Goal: Transaction & Acquisition: Purchase product/service

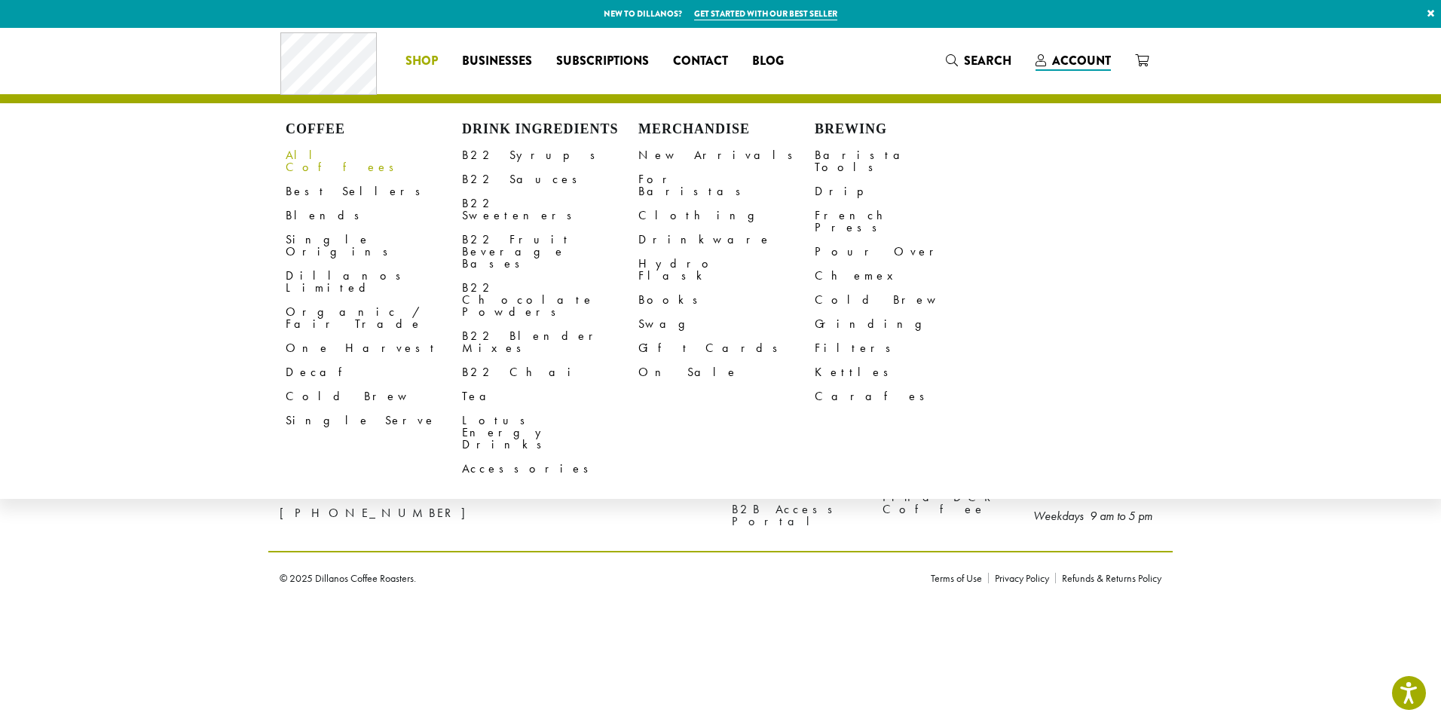
click at [316, 159] on link "All Coffees" at bounding box center [374, 161] width 176 height 36
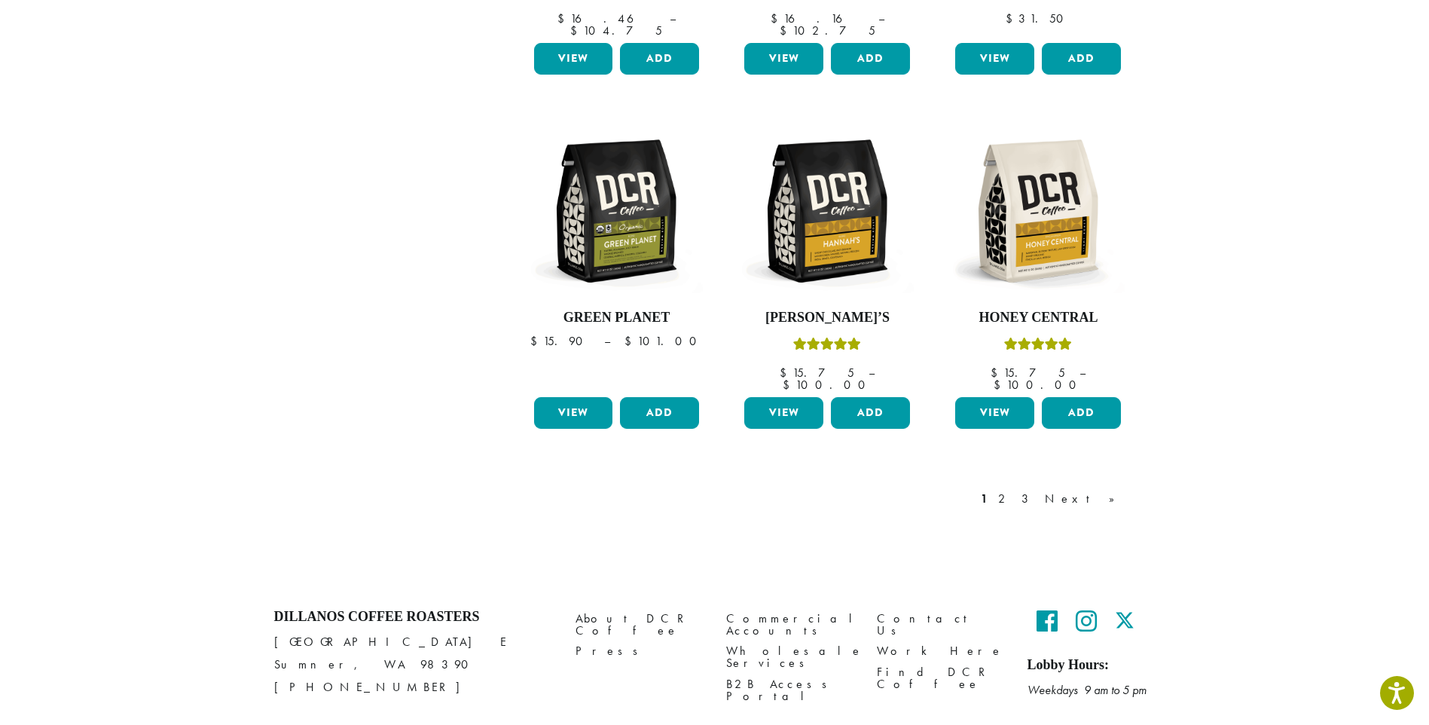
scroll to position [1205, 0]
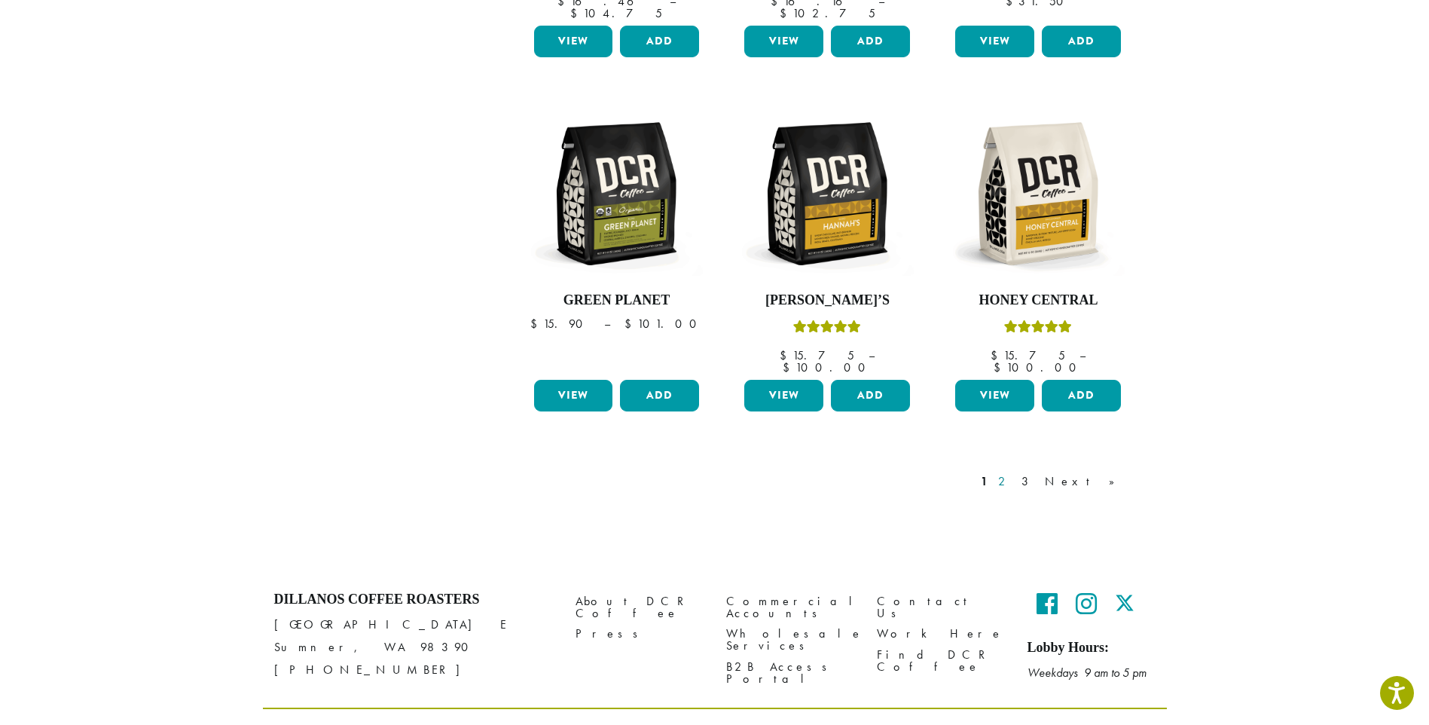
click at [1014, 472] on link "2" at bounding box center [1004, 481] width 19 height 18
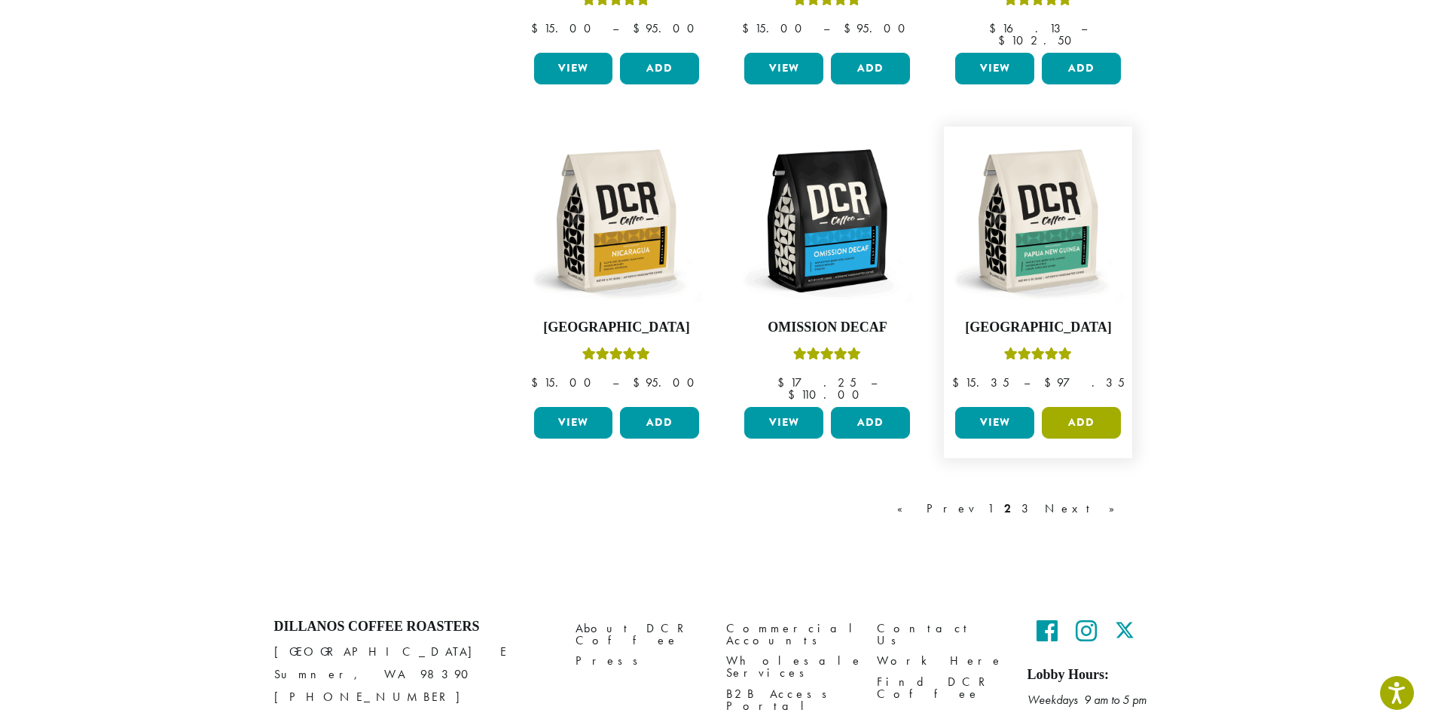
scroll to position [1205, 0]
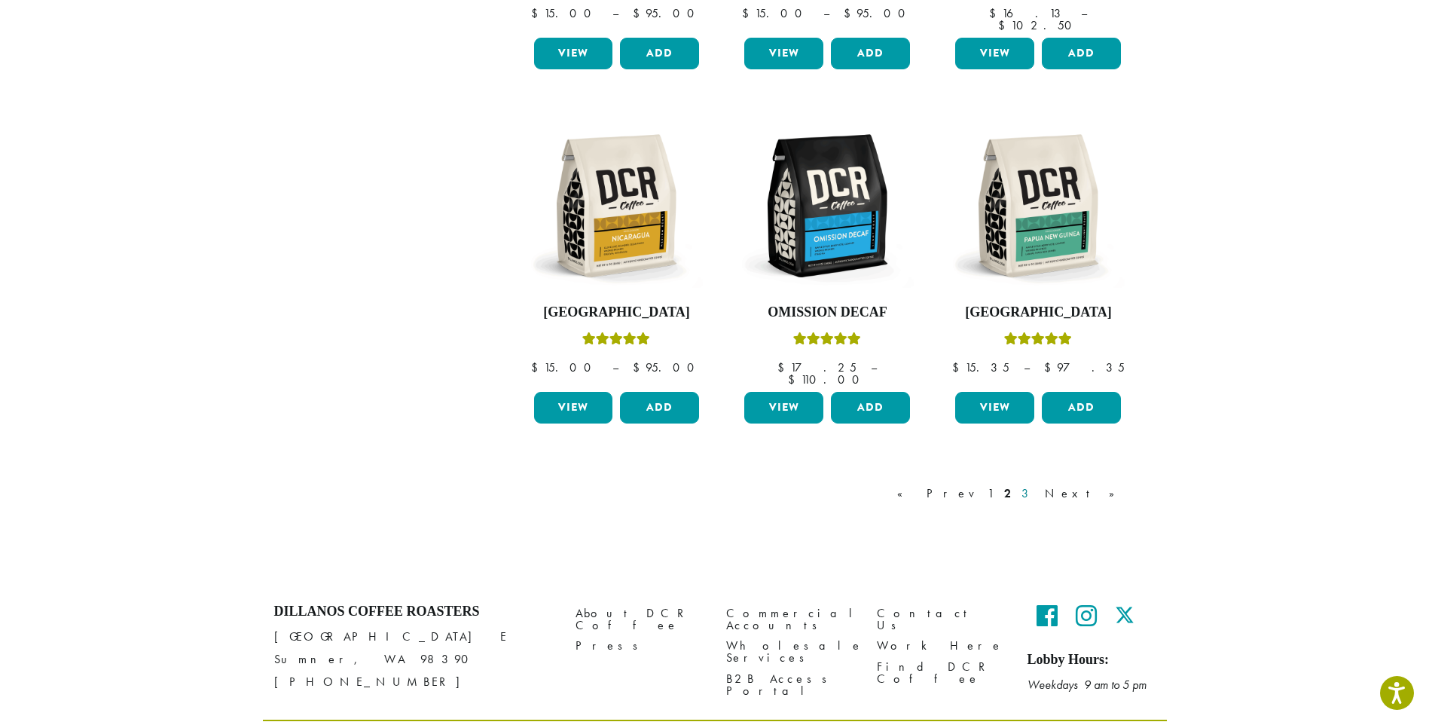
click at [1038, 484] on link "3" at bounding box center [1028, 493] width 19 height 18
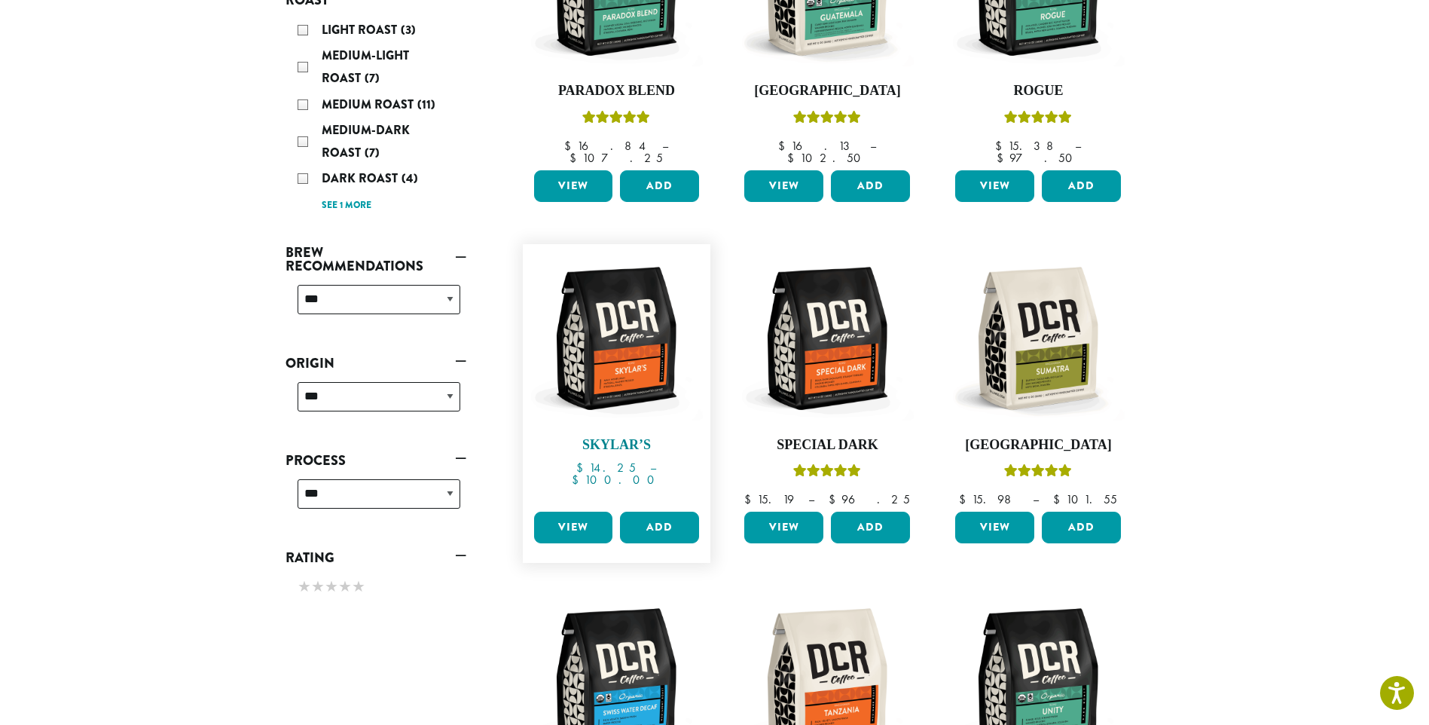
scroll to position [344, 0]
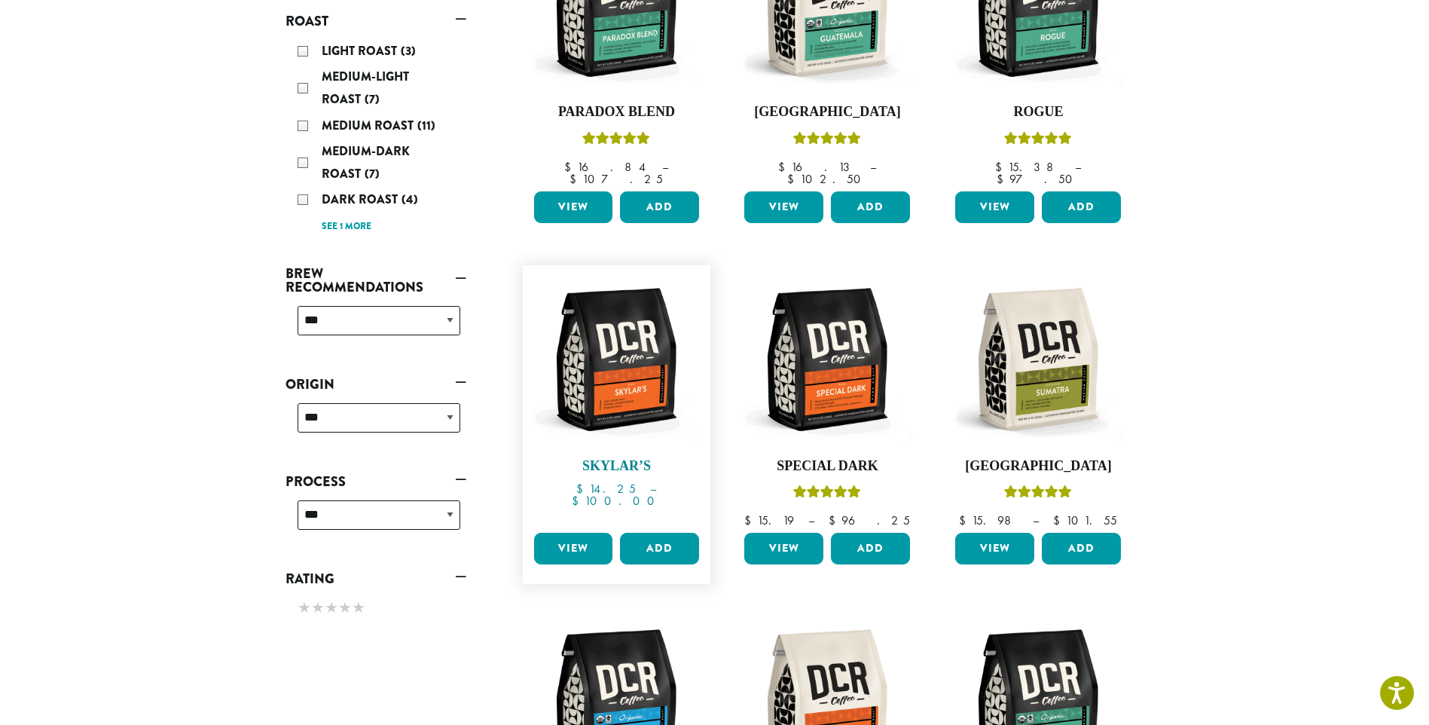
click at [625, 354] on img at bounding box center [616, 359] width 173 height 173
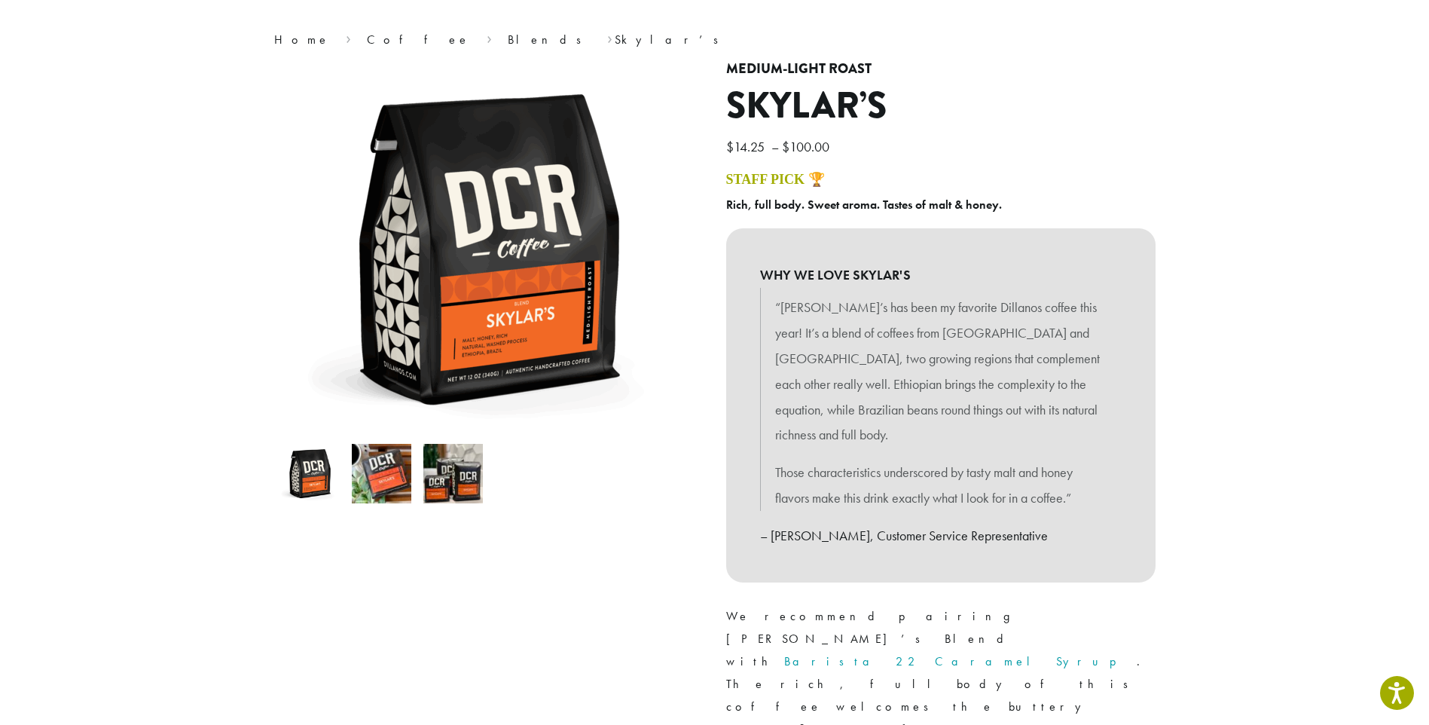
scroll to position [100, 0]
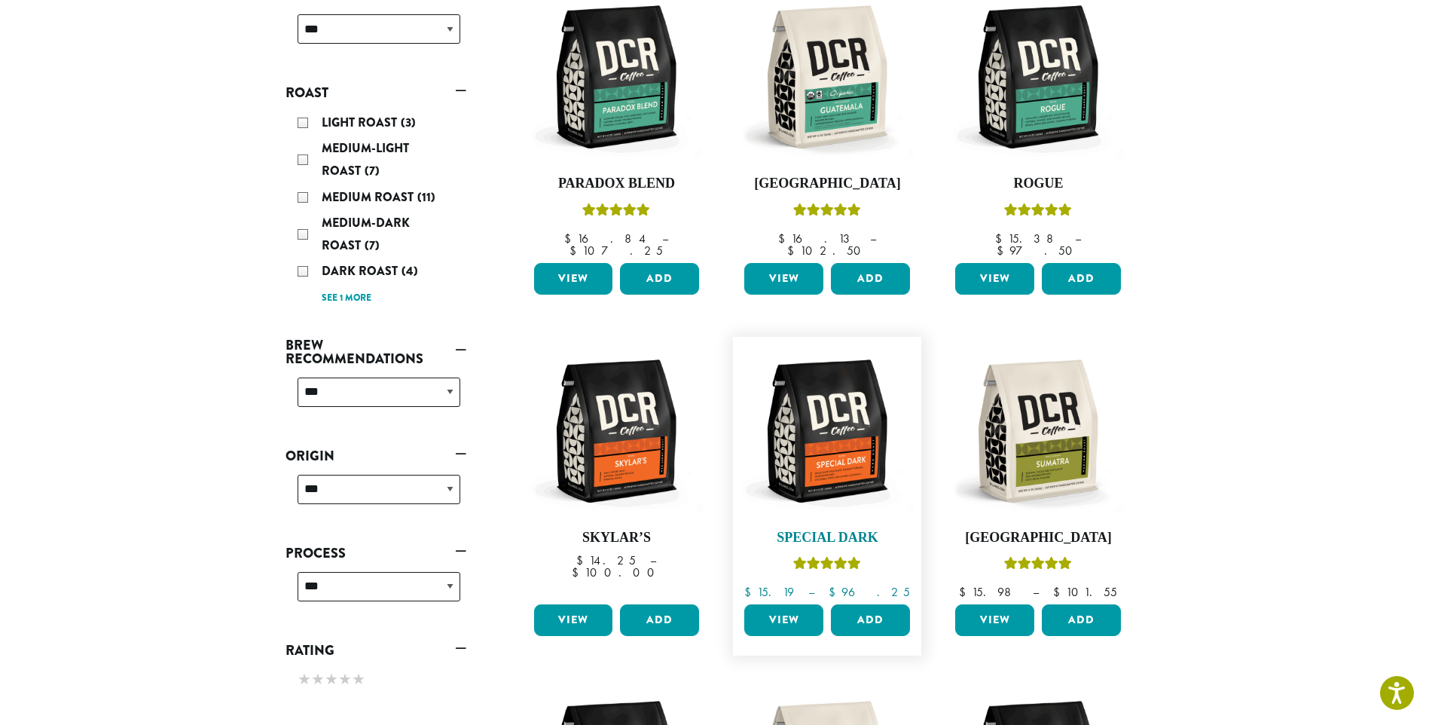
click at [847, 470] on img at bounding box center [827, 430] width 173 height 173
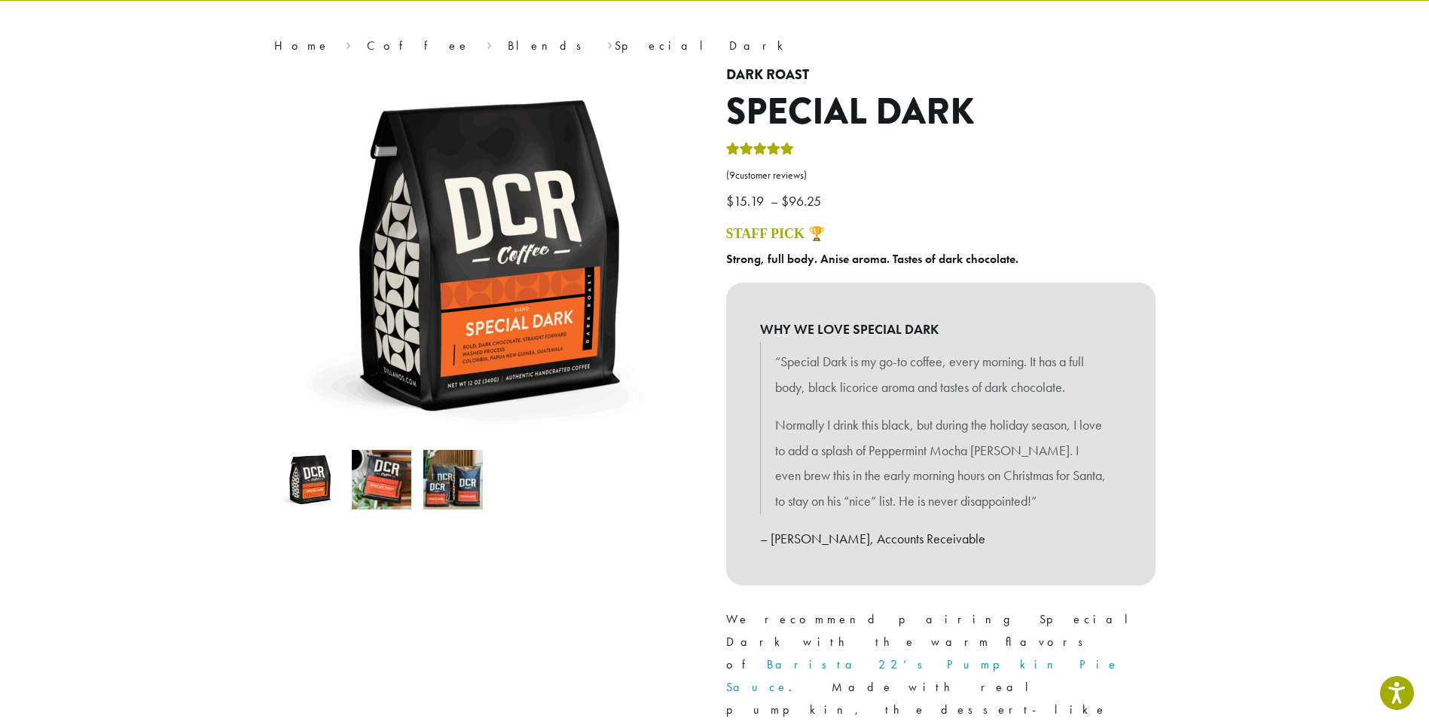
scroll to position [100, 0]
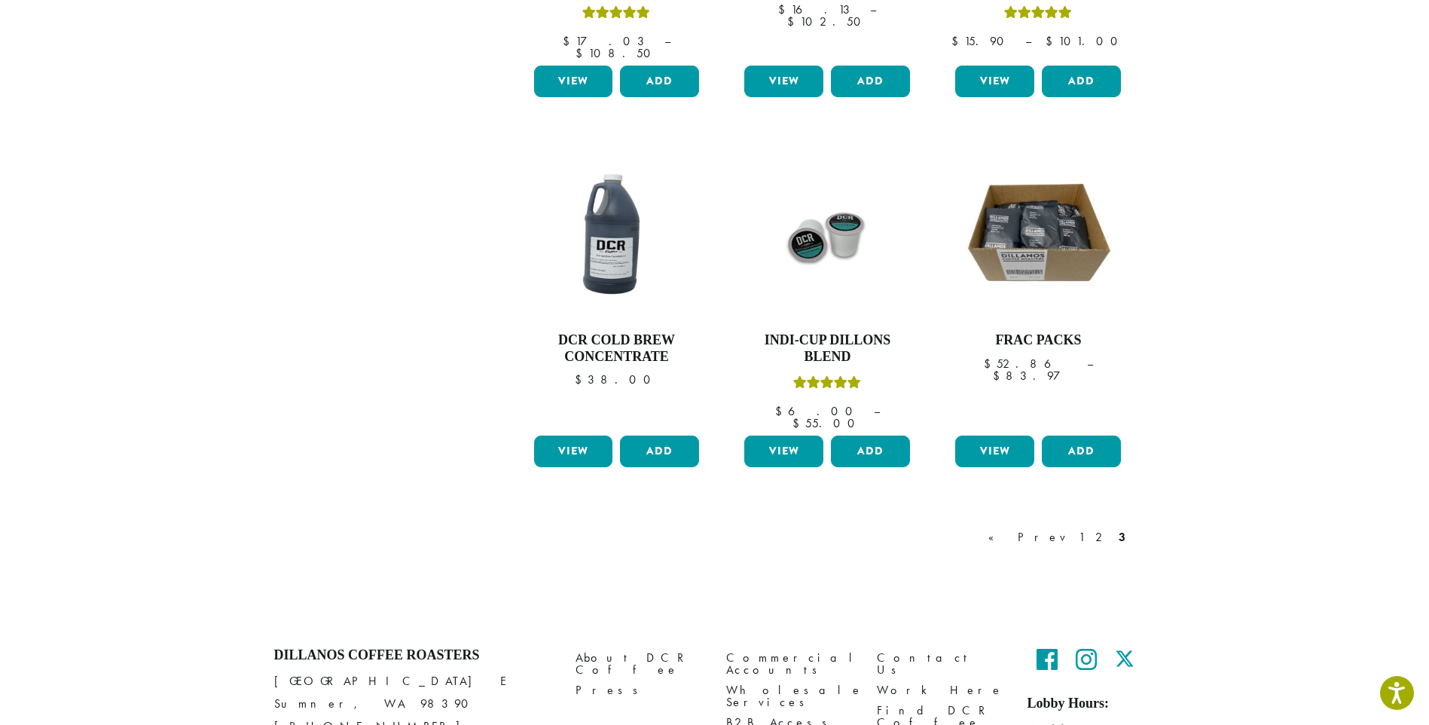
scroll to position [1221, 0]
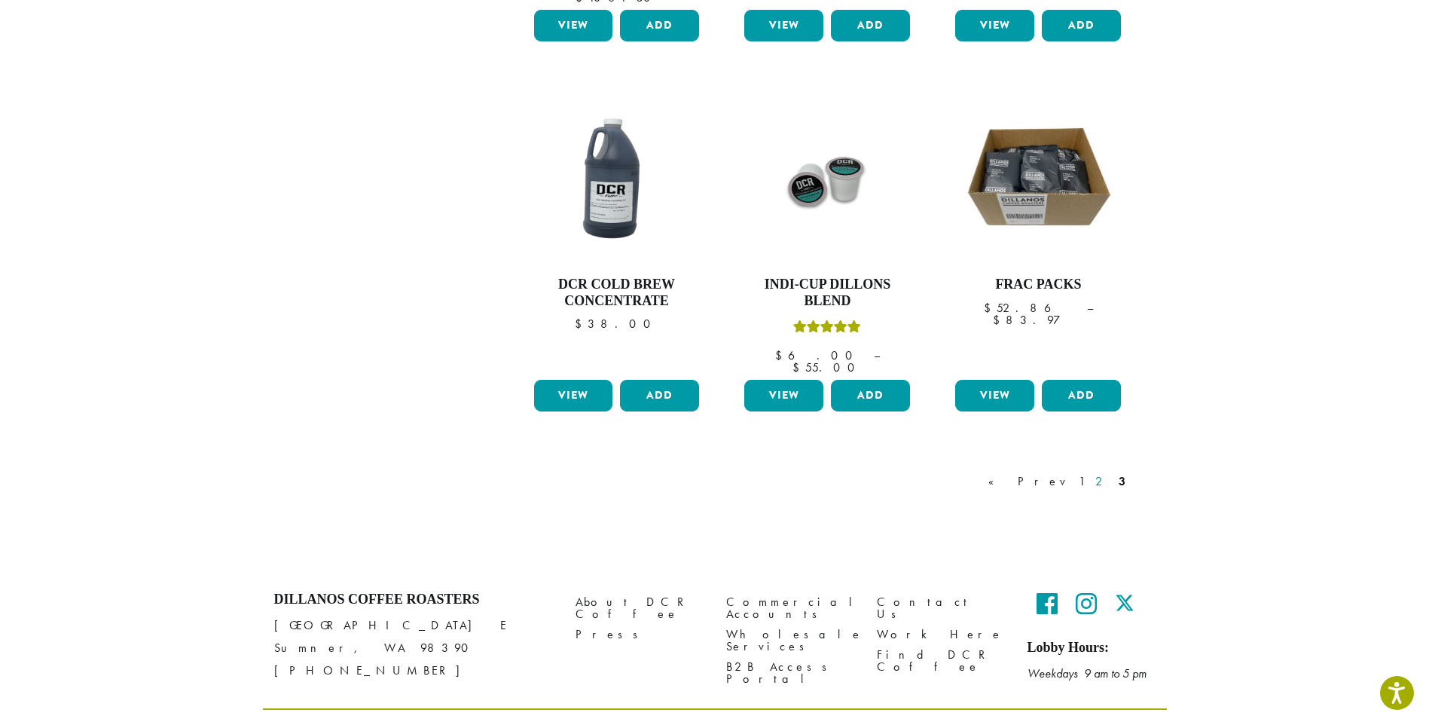
click at [1105, 472] on link "2" at bounding box center [1102, 481] width 19 height 18
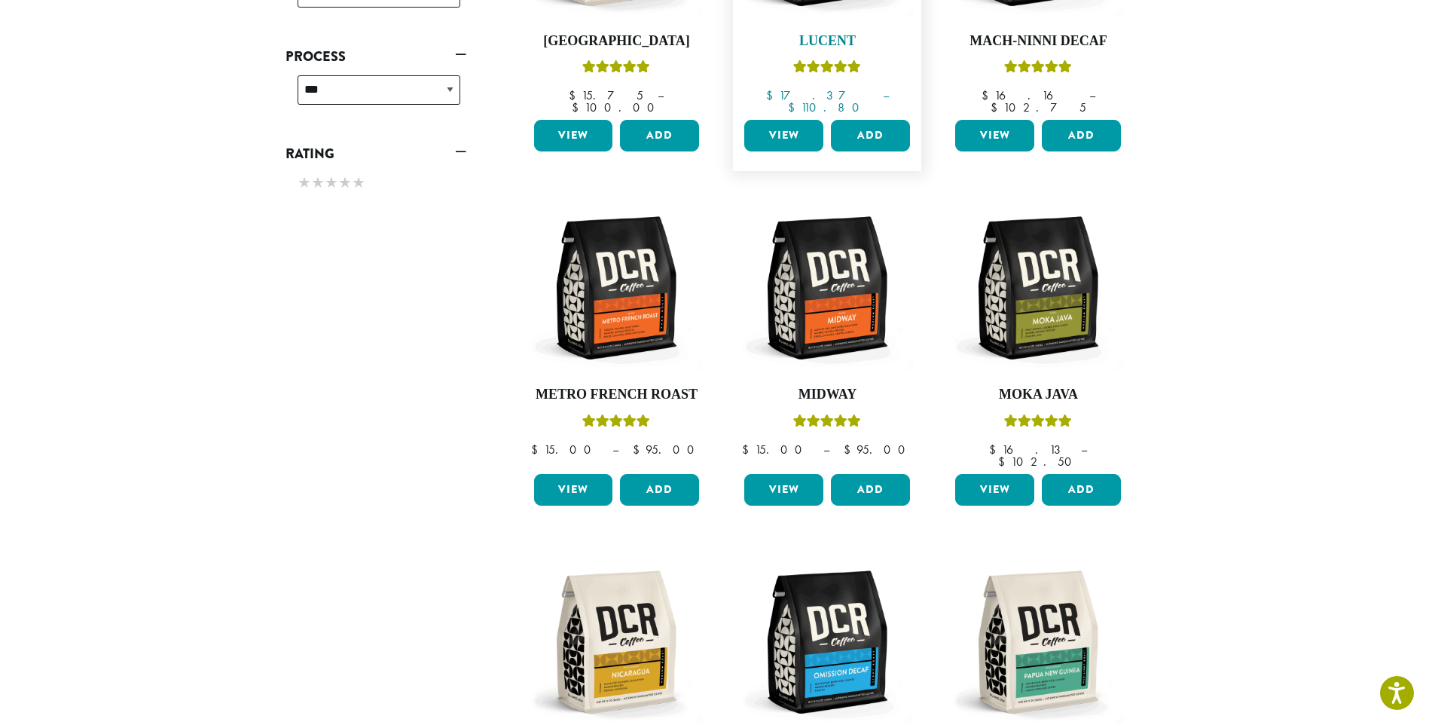
scroll to position [796, 0]
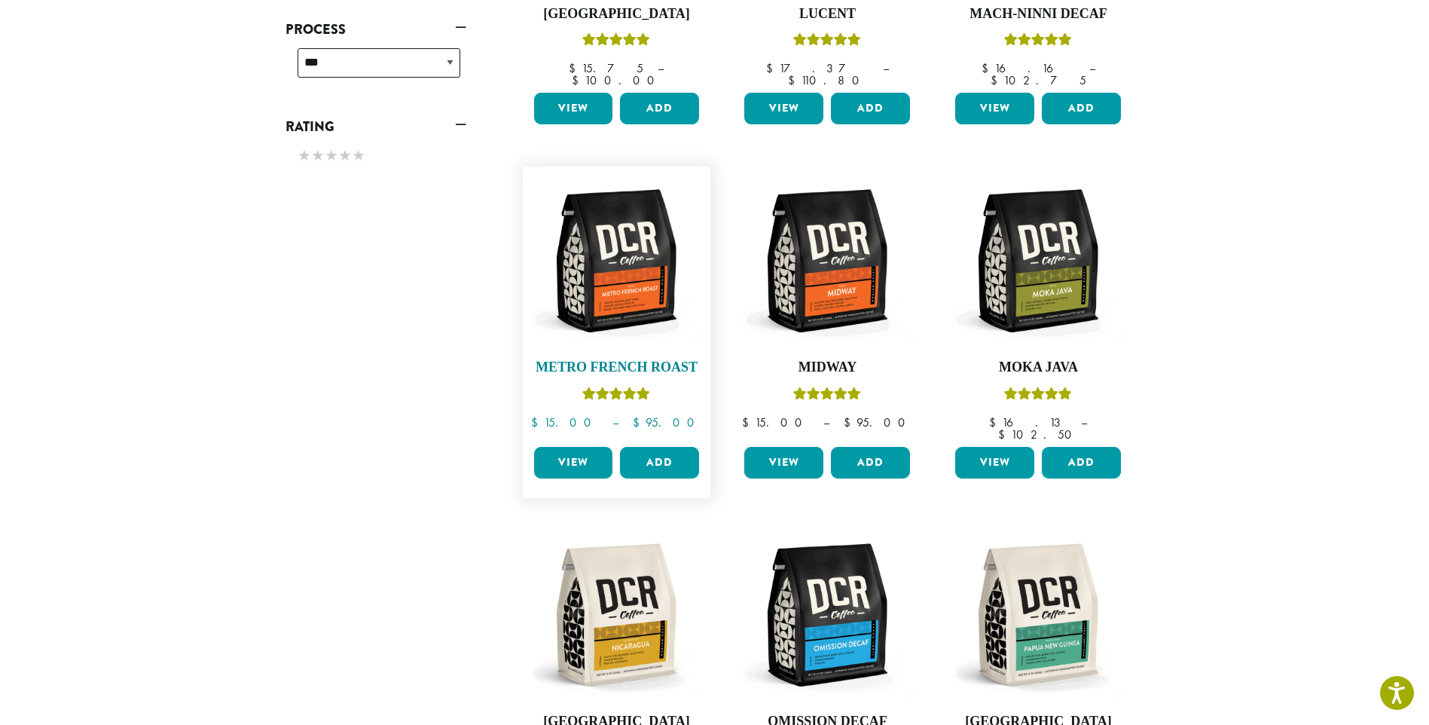
click at [617, 265] on img at bounding box center [616, 260] width 173 height 173
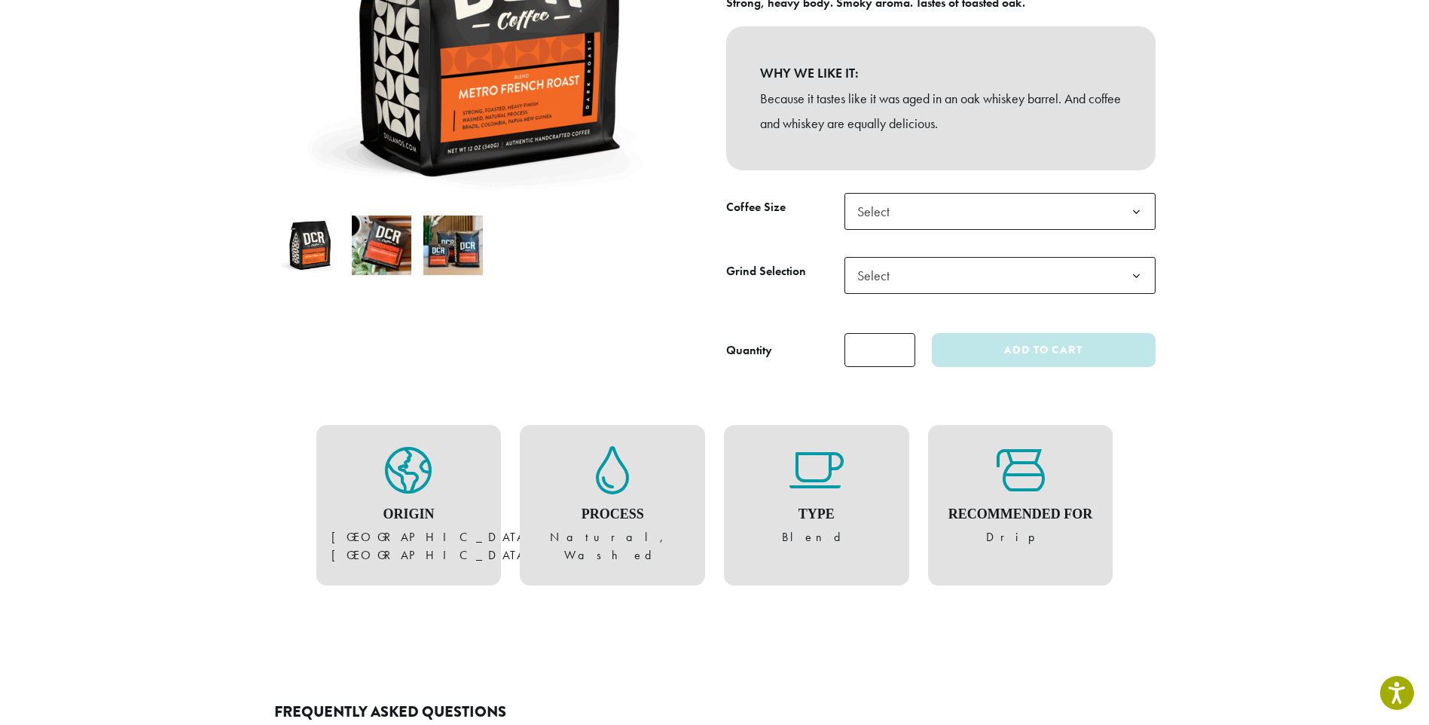
scroll to position [402, 0]
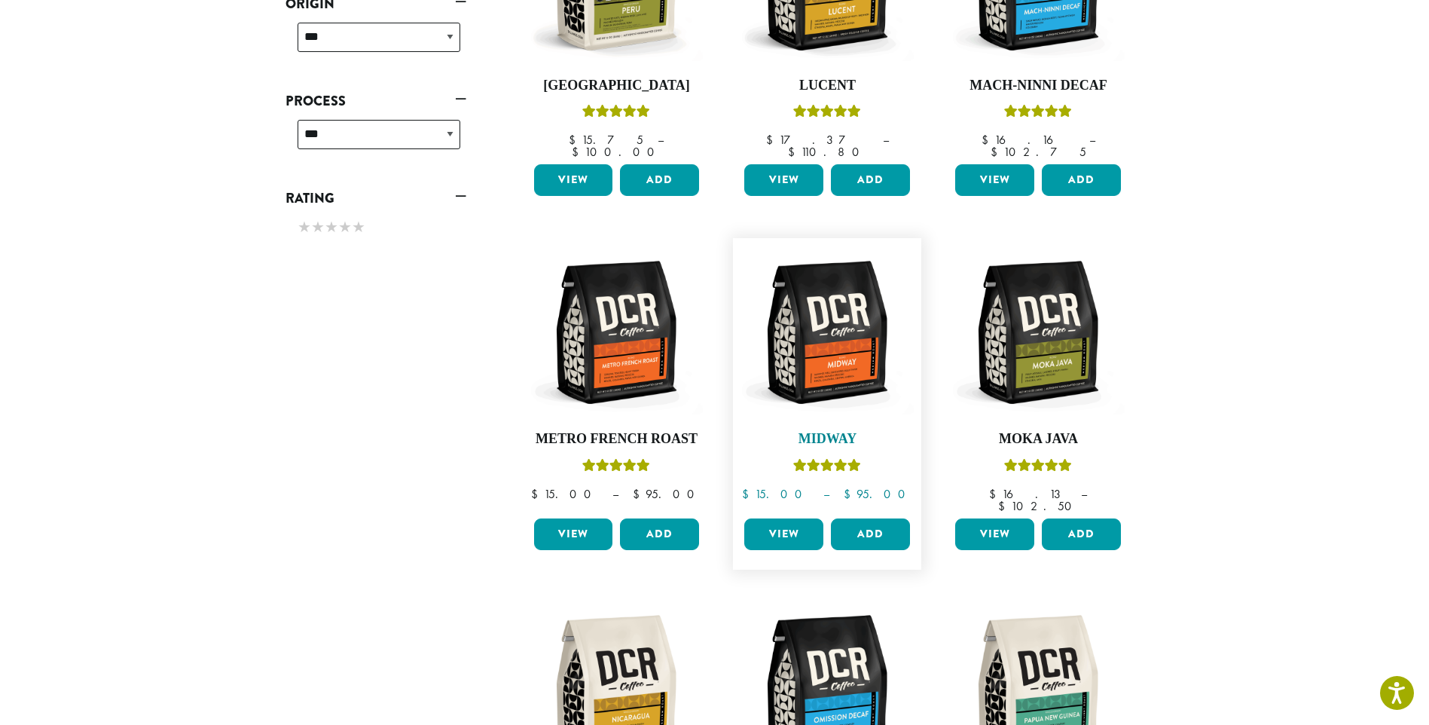
click at [848, 306] on img at bounding box center [827, 332] width 173 height 173
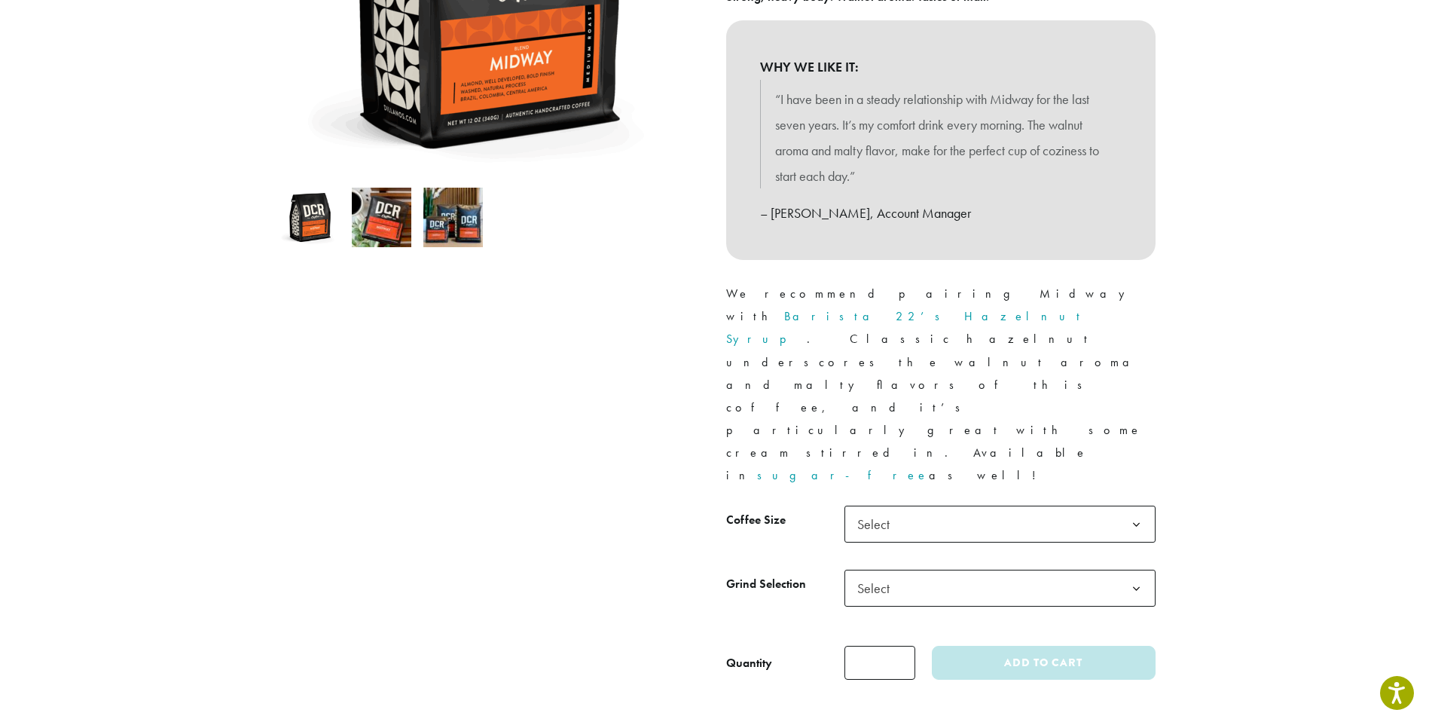
scroll to position [402, 0]
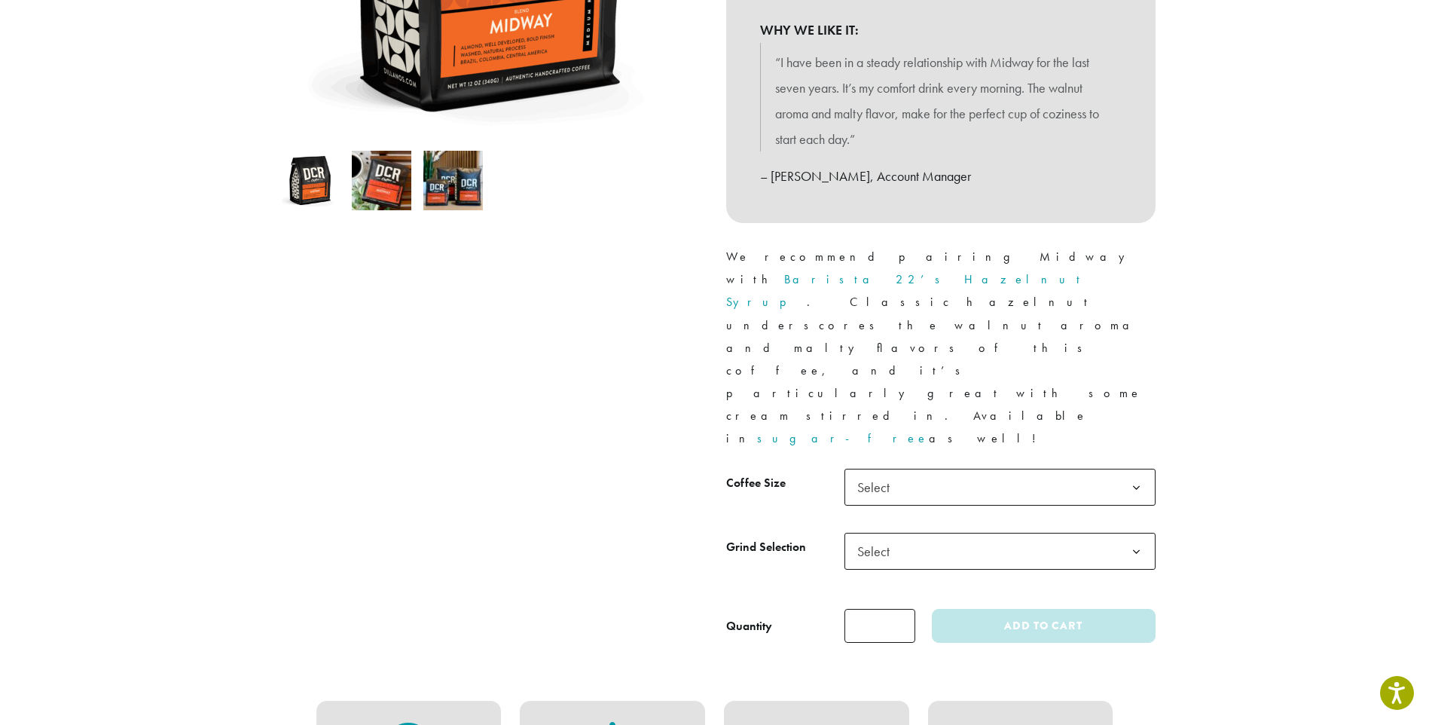
click at [960, 469] on span "Select" at bounding box center [1000, 487] width 311 height 37
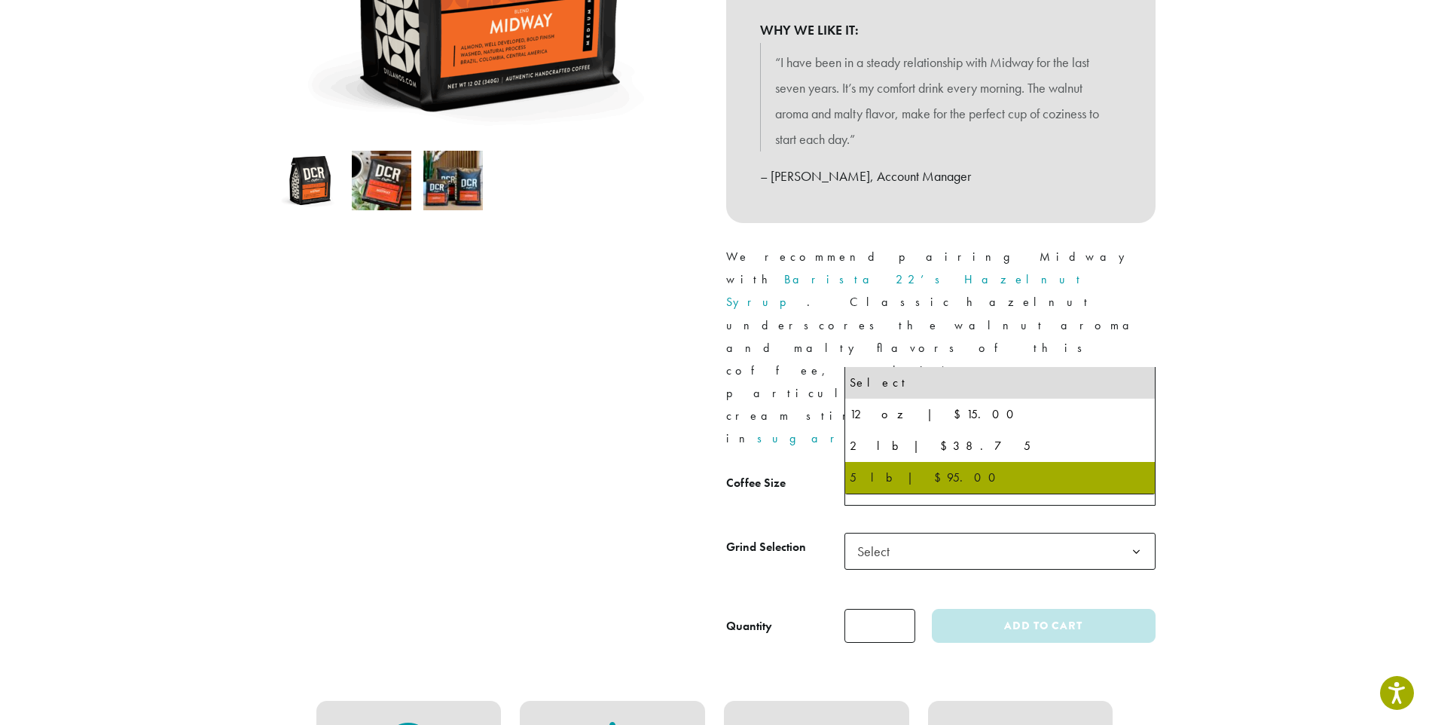
select select "**********"
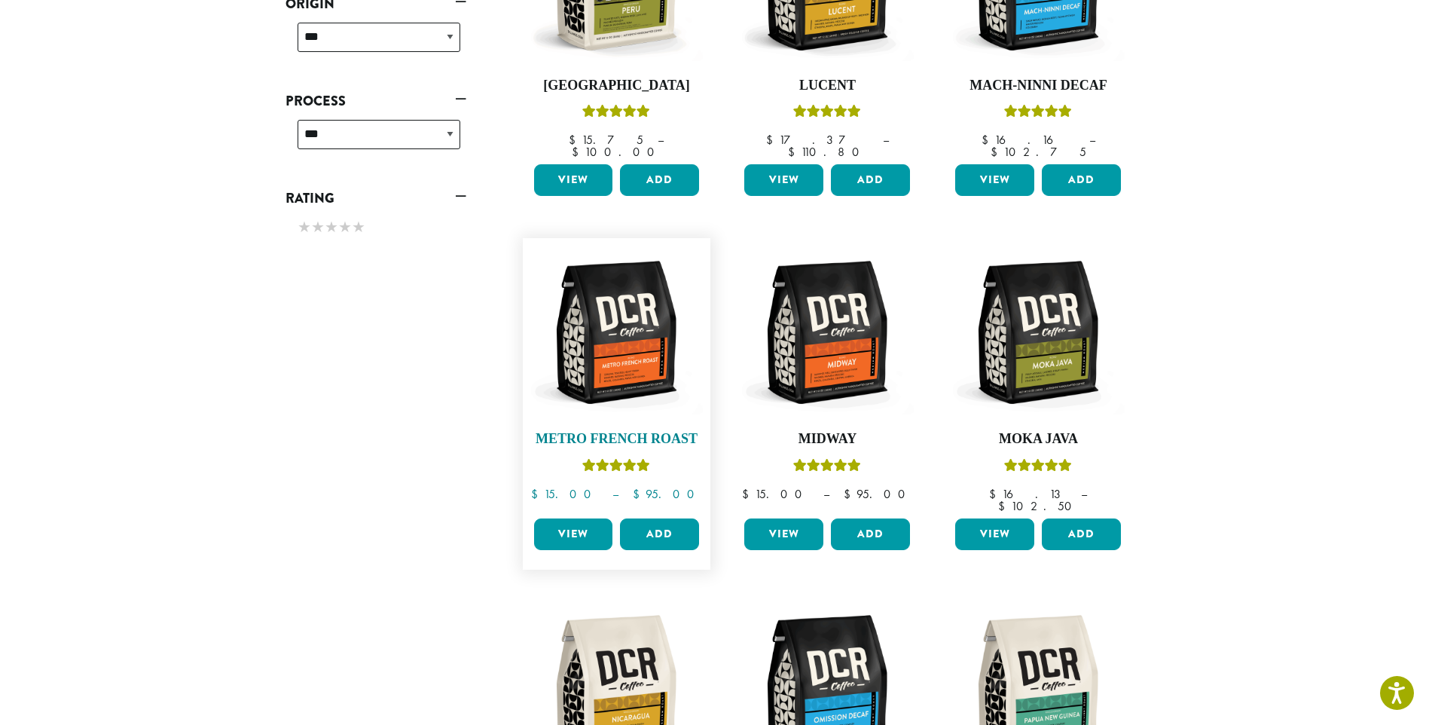
click at [619, 341] on img at bounding box center [616, 332] width 173 height 173
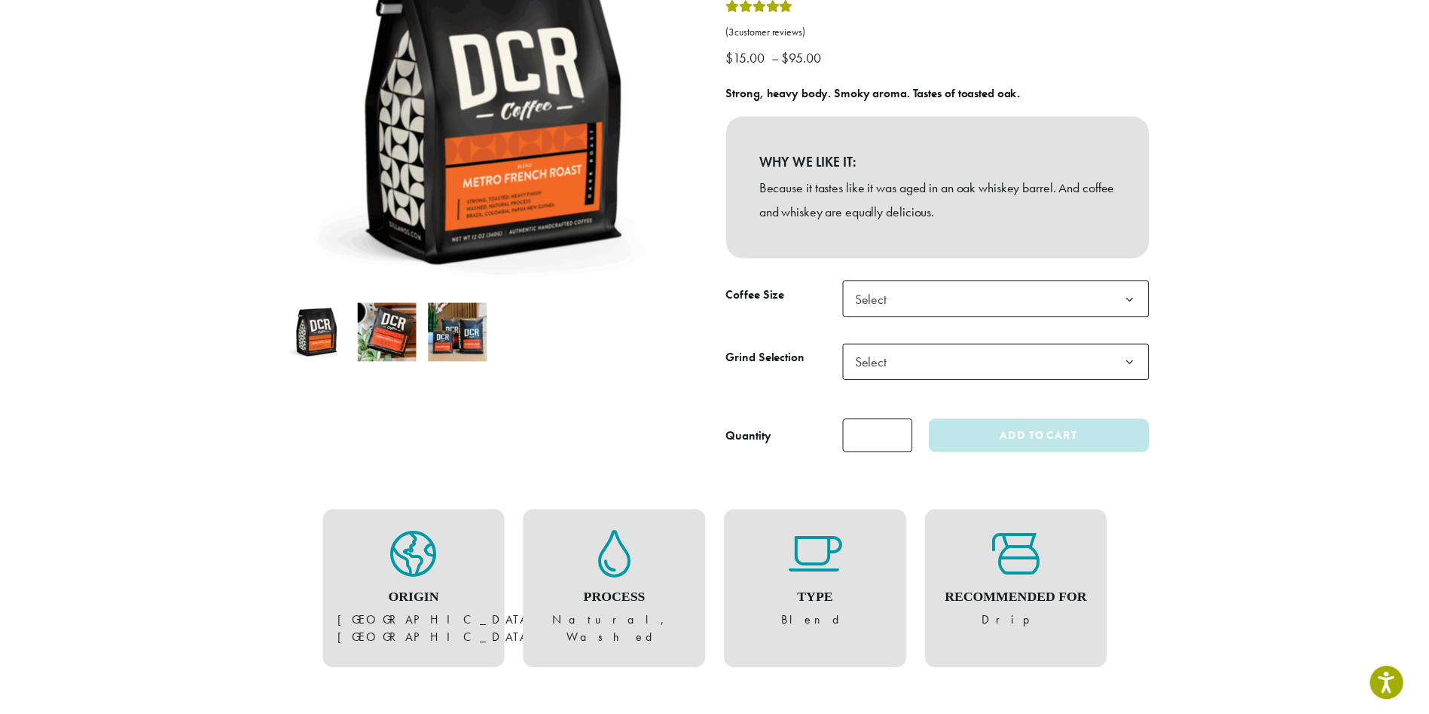
scroll to position [100, 0]
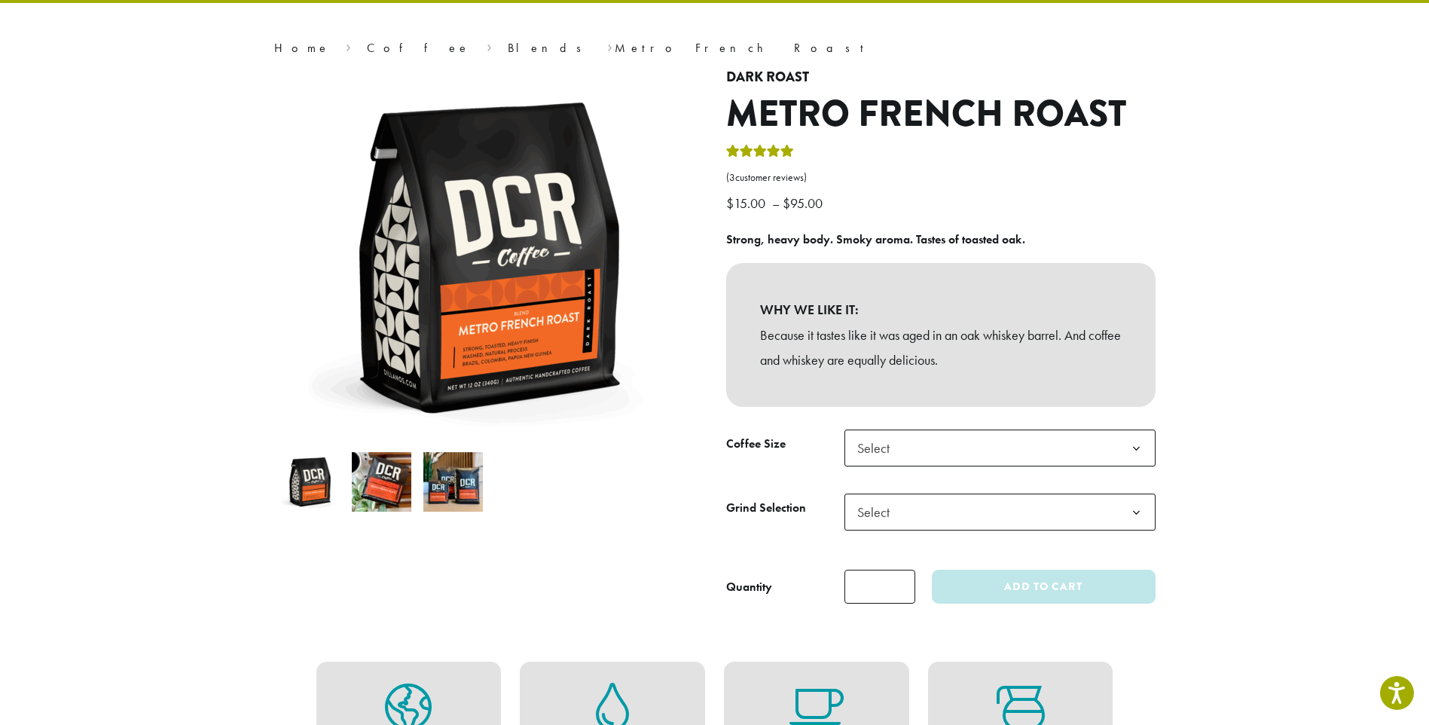
click at [1079, 444] on span "Select" at bounding box center [1000, 447] width 311 height 37
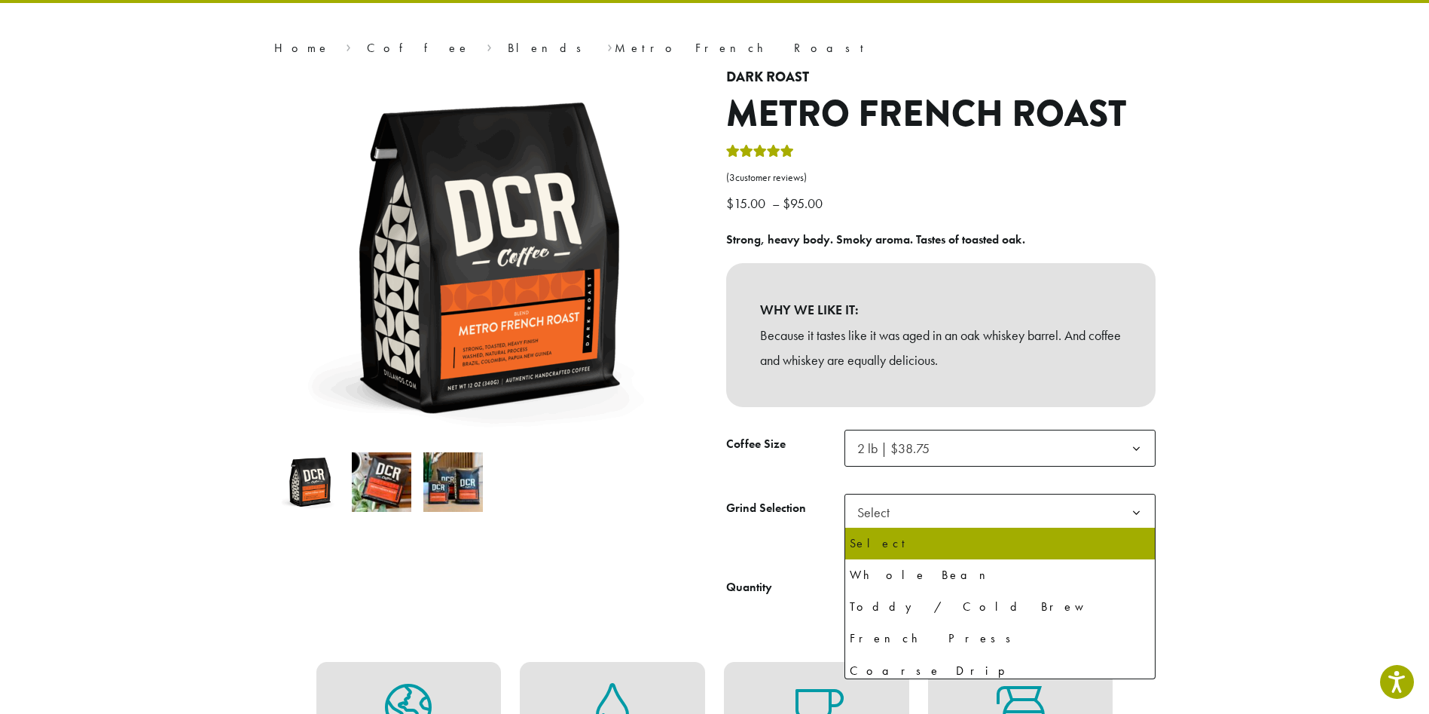
click at [1050, 509] on span "Select" at bounding box center [1000, 512] width 311 height 37
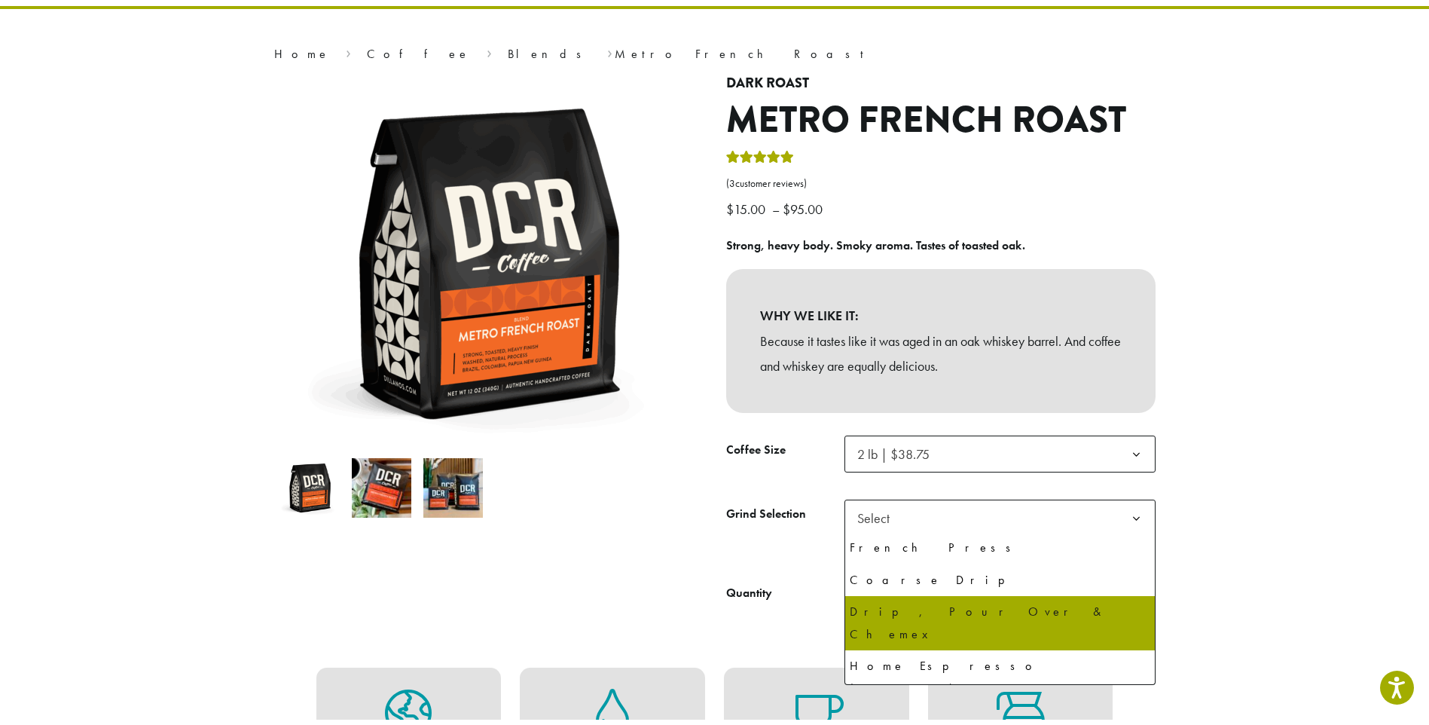
scroll to position [103, 0]
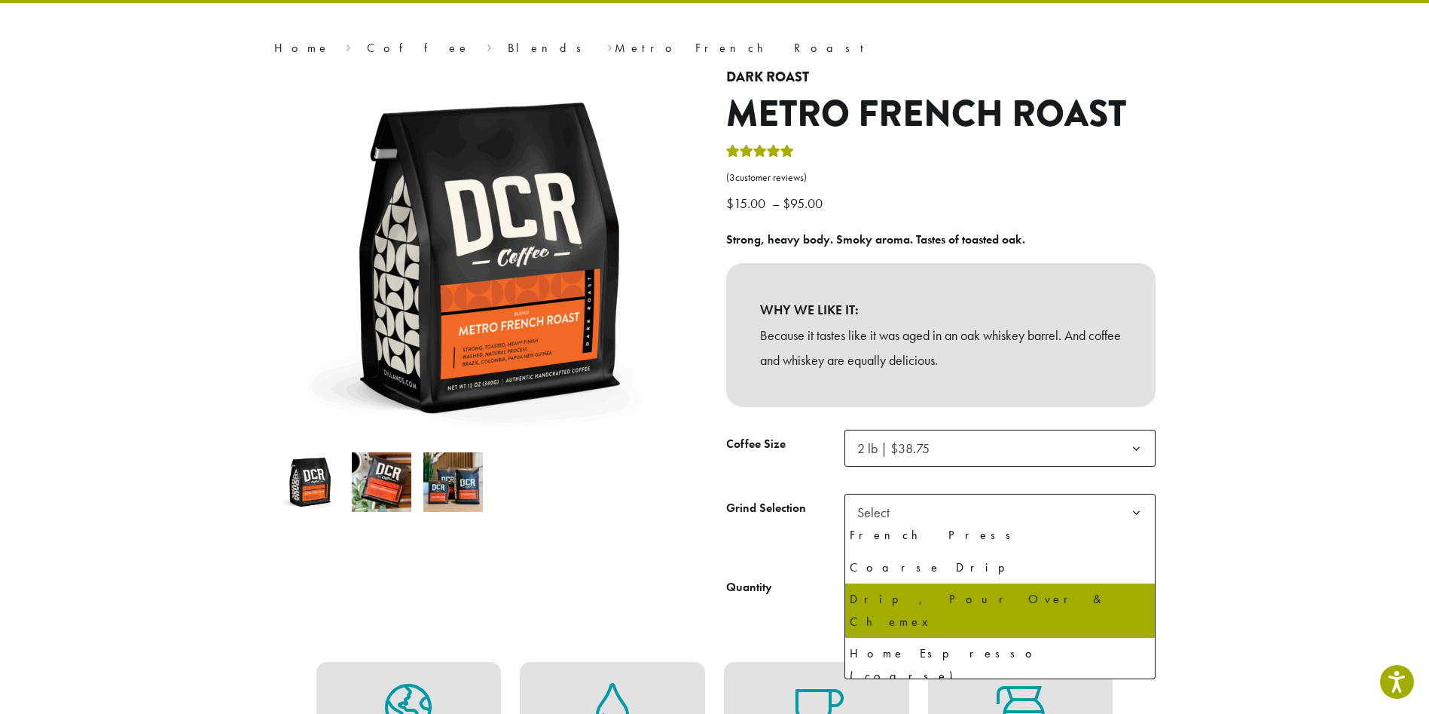
select select "**********"
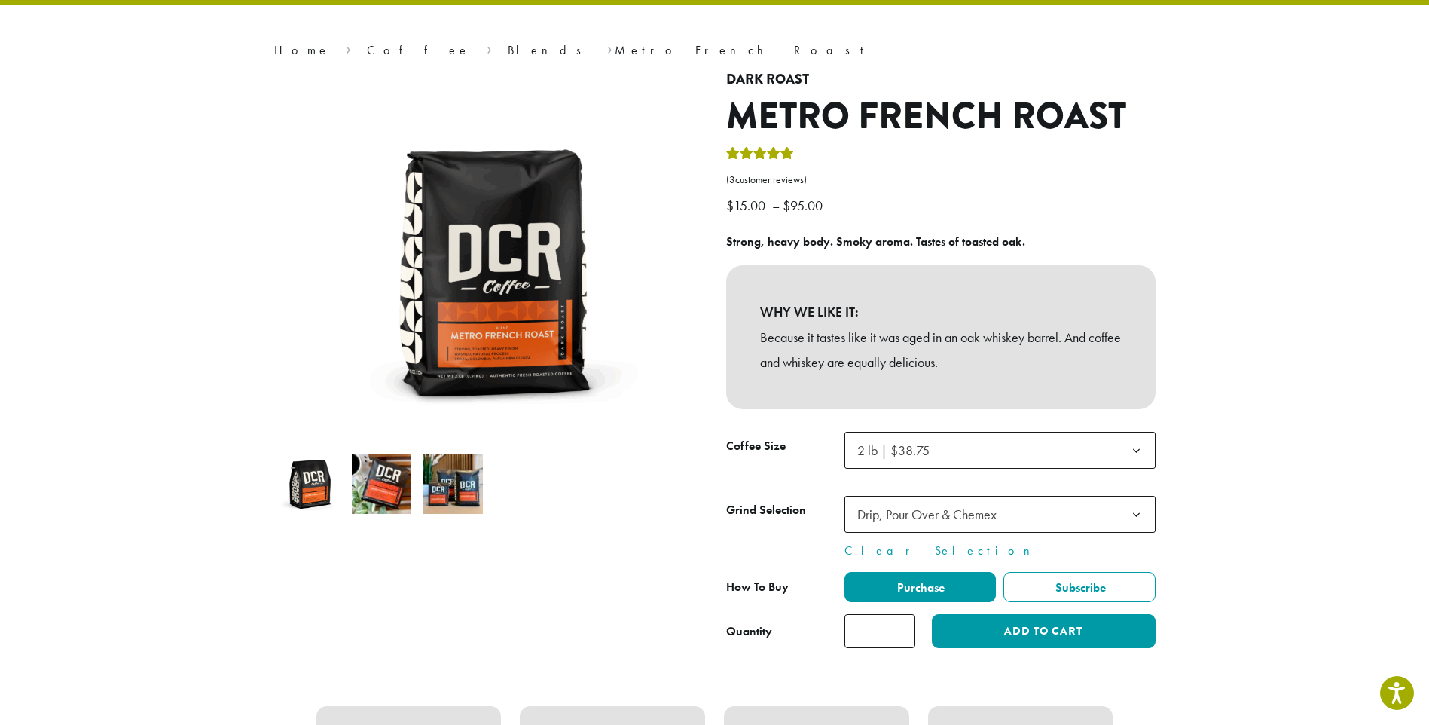
scroll to position [100, 0]
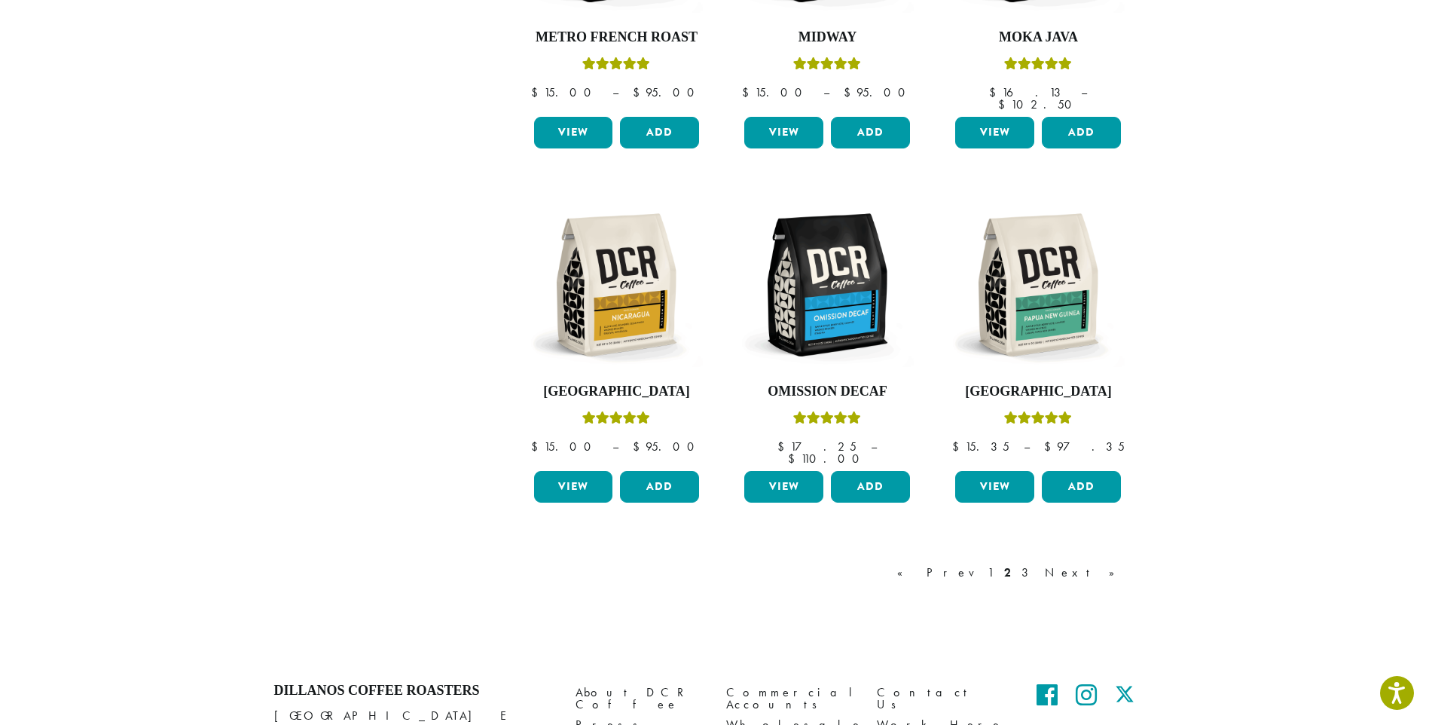
scroll to position [1205, 0]
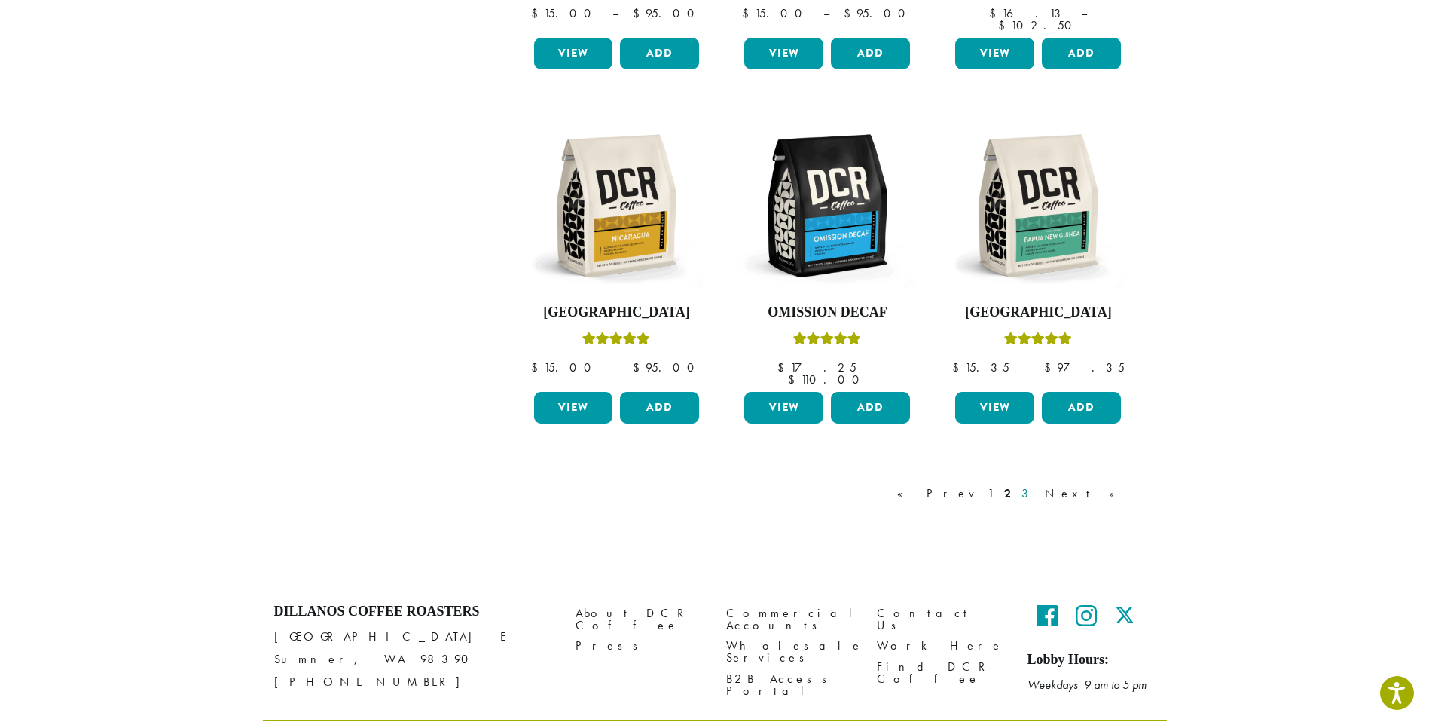
click at [1038, 484] on link "3" at bounding box center [1028, 493] width 19 height 18
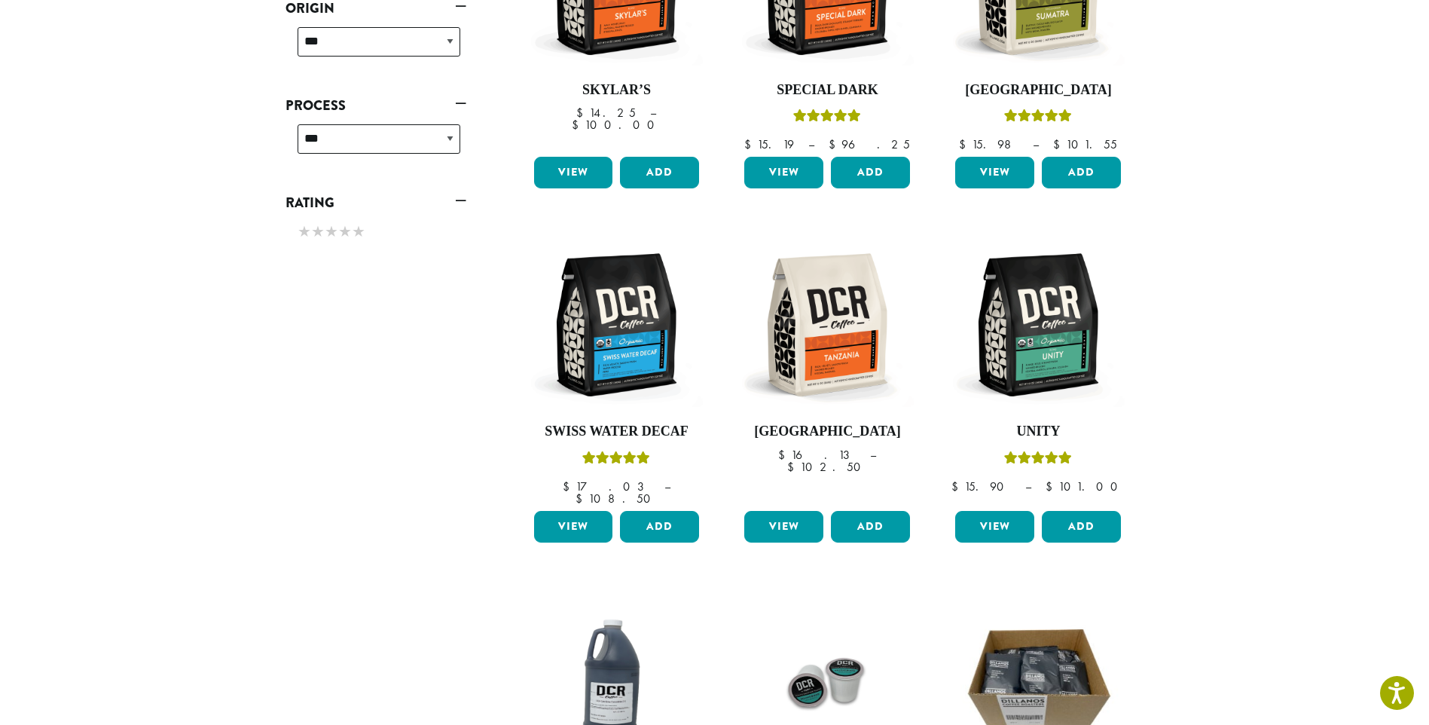
scroll to position [518, 0]
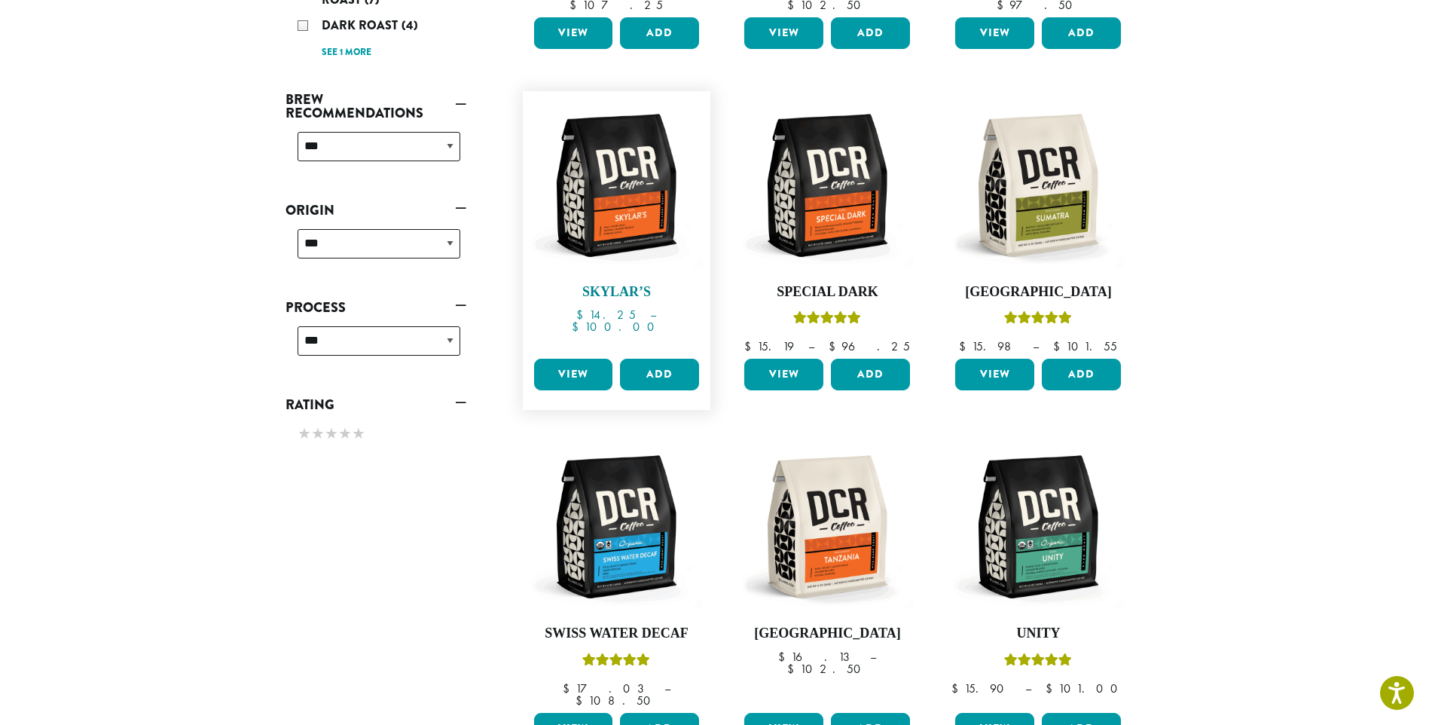
click at [617, 209] on img at bounding box center [616, 185] width 173 height 173
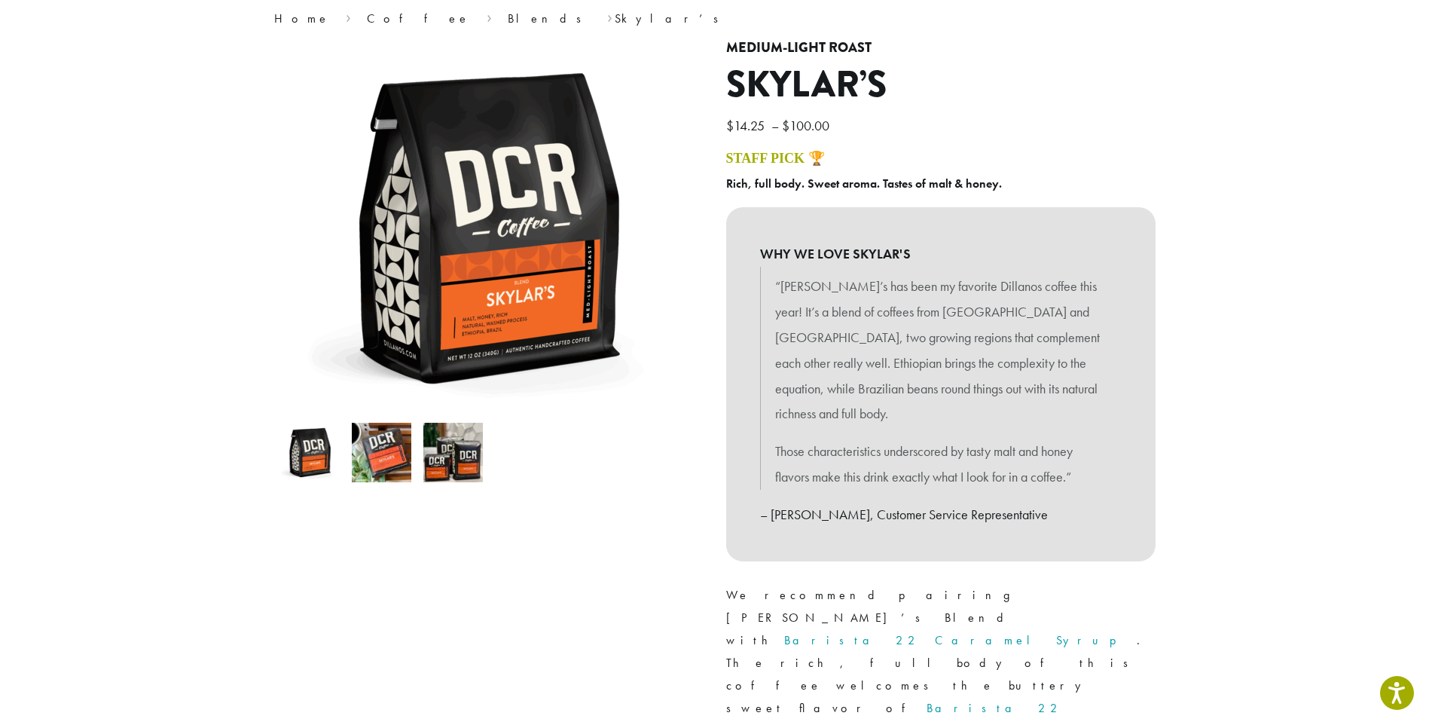
scroll to position [100, 0]
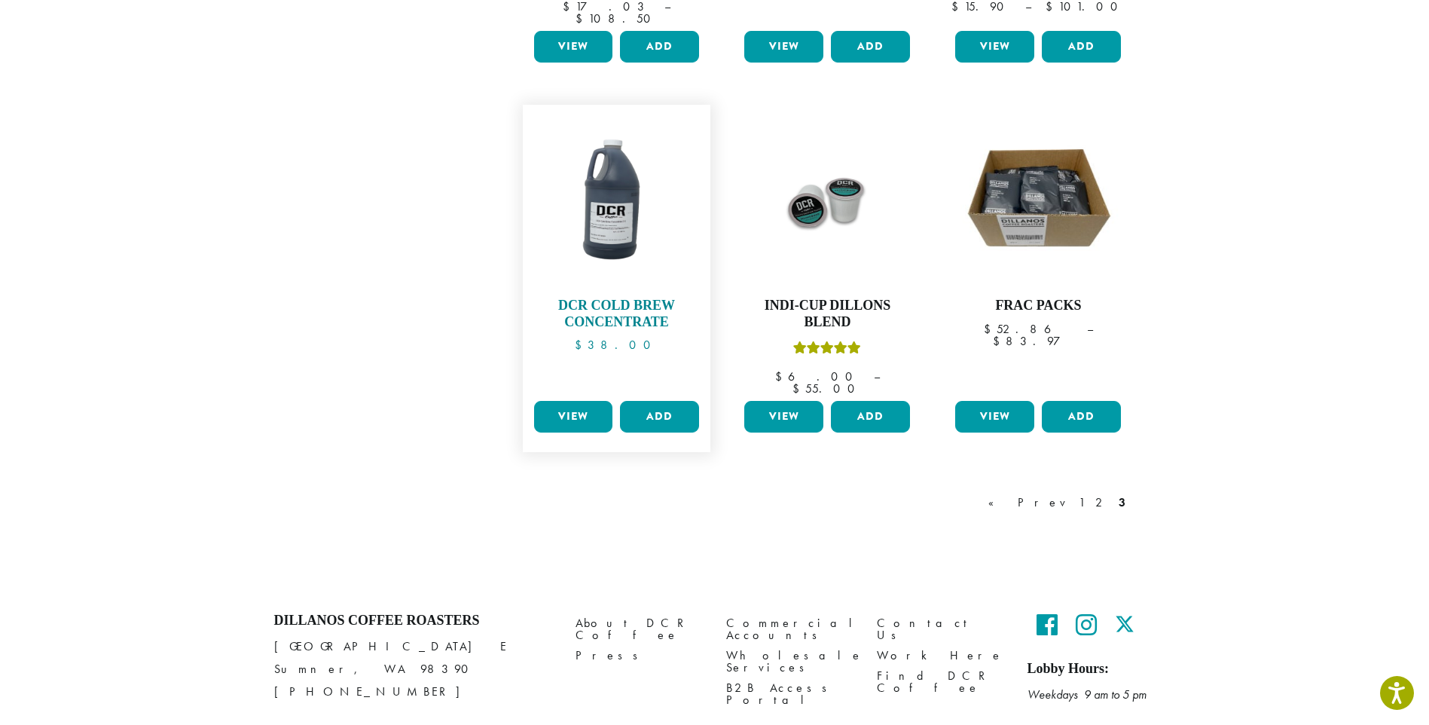
scroll to position [1221, 0]
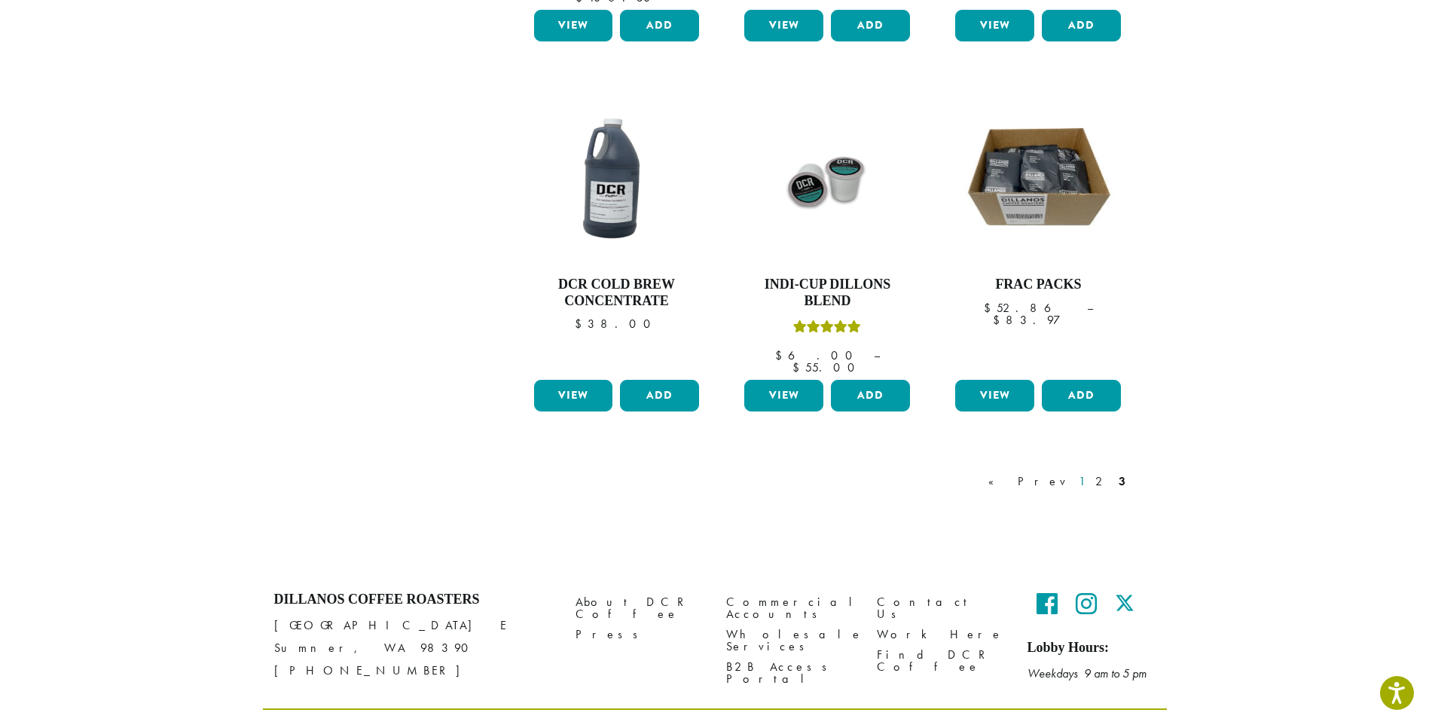
click at [1087, 472] on link "1" at bounding box center [1082, 481] width 12 height 18
